Goal: Find specific page/section: Find specific page/section

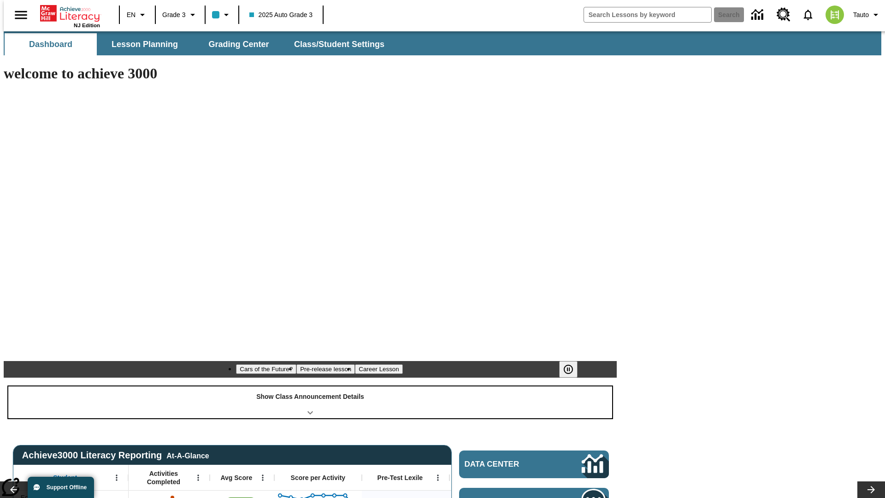
click at [310, 386] on div "Show Class Announcement Details" at bounding box center [310, 402] width 604 height 32
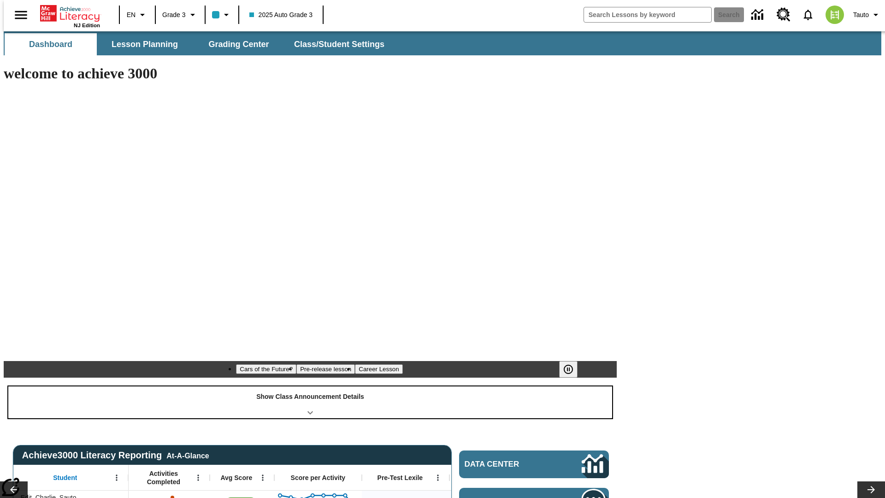
click at [310, 386] on div "Show Class Announcement Details" at bounding box center [310, 402] width 604 height 32
